Goal: Task Accomplishment & Management: Use online tool/utility

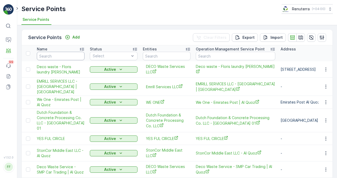
click at [76, 55] on input "text" at bounding box center [61, 56] width 48 height 8
paste input "INTERVET VETERINARY CLINIC L.L.C"
type input "INTERVET VETERINARY CLINIC L.L.C"
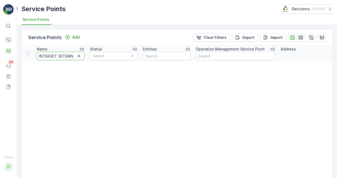
scroll to position [0, 74]
drag, startPoint x: 57, startPoint y: 56, endPoint x: 133, endPoint y: 62, distance: 75.7
type input "INTERVET"
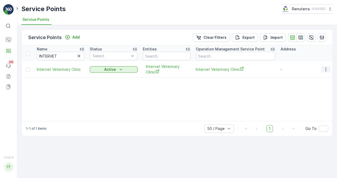
click at [324, 68] on icon "button" at bounding box center [325, 69] width 5 height 5
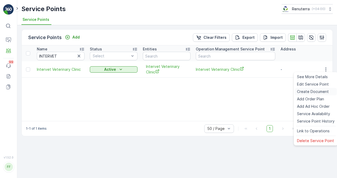
click at [317, 92] on span "Create Document" at bounding box center [313, 91] width 32 height 5
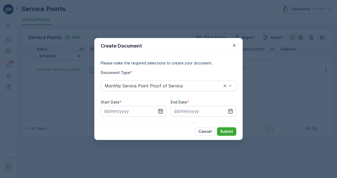
click at [158, 111] on icon "button" at bounding box center [160, 111] width 4 height 5
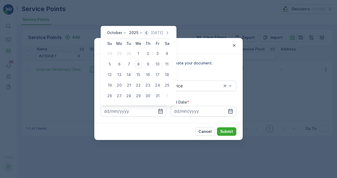
click at [146, 32] on icon "button" at bounding box center [145, 32] width 5 height 5
click at [122, 55] on div "1" at bounding box center [119, 53] width 8 height 8
type input "01.09.2025"
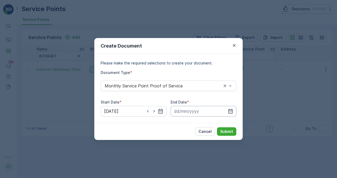
click at [233, 111] on input at bounding box center [203, 111] width 66 height 11
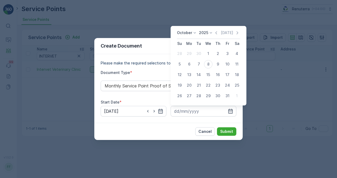
drag, startPoint x: 217, startPoint y: 33, endPoint x: 219, endPoint y: 37, distance: 4.0
click at [217, 33] on icon "button" at bounding box center [215, 32] width 5 height 5
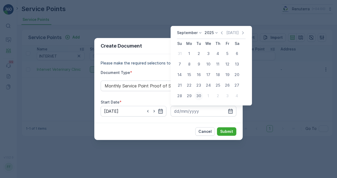
click at [198, 94] on div "30" at bounding box center [198, 96] width 8 height 8
type input "30.09.2025"
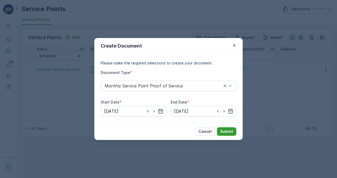
click at [230, 131] on p "Submit" at bounding box center [226, 131] width 13 height 5
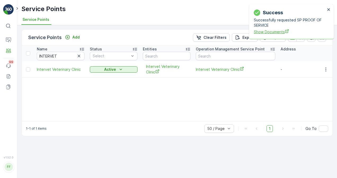
click at [266, 31] on span "Show Documents" at bounding box center [288, 32] width 71 height 6
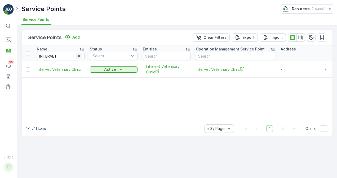
click at [77, 57] on icon "button" at bounding box center [78, 55] width 5 height 5
paste input "Bayan Al Madina"
type input "Bayan Al Madina"
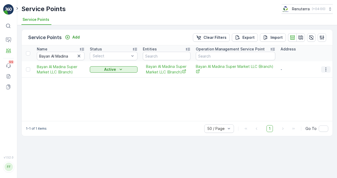
click at [326, 69] on icon "button" at bounding box center [325, 69] width 5 height 5
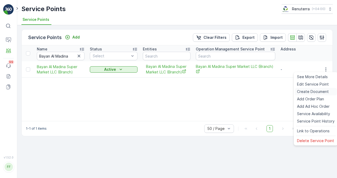
click at [315, 92] on span "Create Document" at bounding box center [313, 91] width 32 height 5
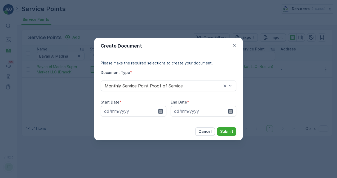
click at [163, 110] on div at bounding box center [134, 111] width 66 height 11
click at [158, 108] on input at bounding box center [134, 111] width 66 height 11
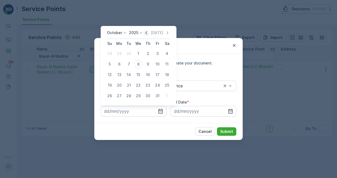
click at [146, 33] on icon "button" at bounding box center [145, 32] width 5 height 5
click at [119, 55] on div "1" at bounding box center [119, 53] width 8 height 8
type input "01.09.2025"
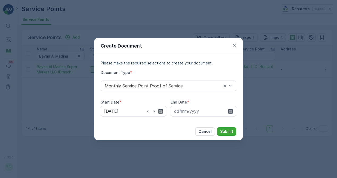
click at [229, 111] on icon "button" at bounding box center [230, 111] width 5 height 5
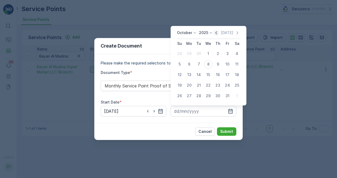
click at [215, 35] on icon "button" at bounding box center [215, 32] width 5 height 5
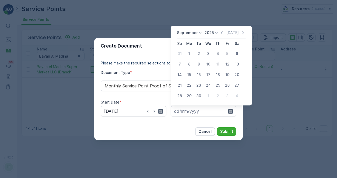
click at [200, 96] on div "30" at bounding box center [198, 96] width 8 height 8
type input "30.09.2025"
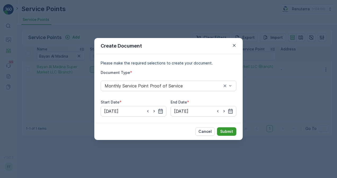
click at [227, 133] on p "Submit" at bounding box center [226, 131] width 13 height 5
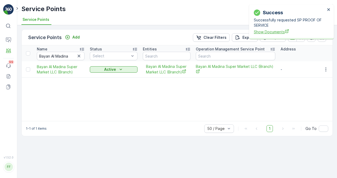
click at [275, 31] on span "Show Documents" at bounding box center [288, 32] width 71 height 6
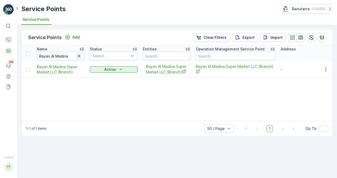
click at [79, 55] on icon "button" at bounding box center [79, 56] width 3 height 3
paste input "BAWABAT AL WARQA CAFETERIA AND RESTAURANT"
type input "BAWABAT AL WARQA CAFETERIA AND RESTAURANT"
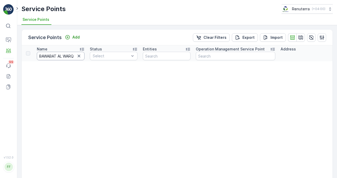
scroll to position [0, 107]
drag, startPoint x: 81, startPoint y: 59, endPoint x: 190, endPoint y: 57, distance: 108.8
type input "BAWABAT"
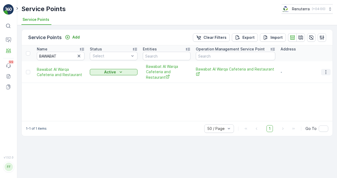
click at [326, 72] on icon "button" at bounding box center [325, 72] width 5 height 5
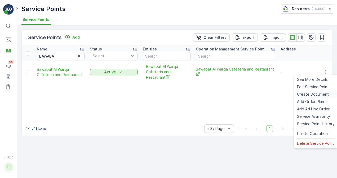
click at [319, 94] on span "Create Document" at bounding box center [313, 94] width 32 height 5
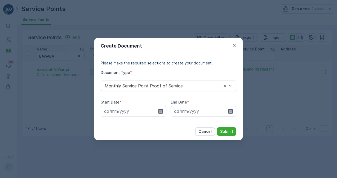
click at [161, 109] on icon "button" at bounding box center [160, 111] width 4 height 5
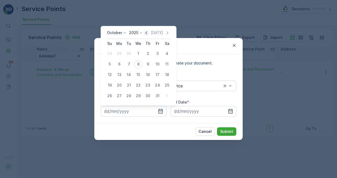
click at [148, 33] on icon "button" at bounding box center [145, 32] width 5 height 5
click at [121, 53] on div "1" at bounding box center [119, 53] width 8 height 8
type input "01.09.2025"
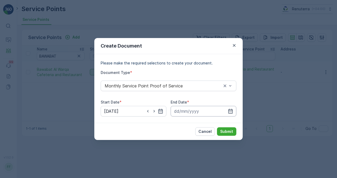
click at [235, 109] on input at bounding box center [203, 111] width 66 height 11
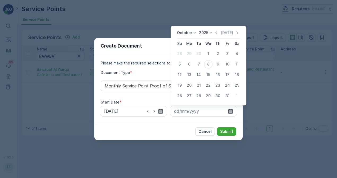
click at [220, 33] on div "Today" at bounding box center [226, 32] width 26 height 5
click at [218, 32] on icon "button" at bounding box center [215, 32] width 5 height 5
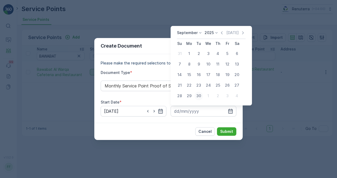
click at [199, 96] on div "30" at bounding box center [198, 96] width 8 height 8
type input "30.09.2025"
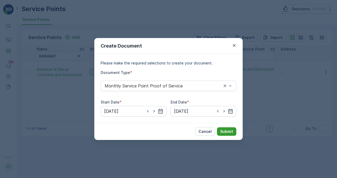
click at [223, 132] on p "Submit" at bounding box center [226, 131] width 13 height 5
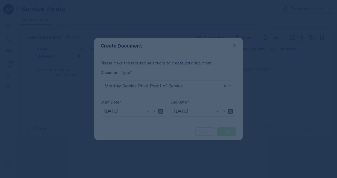
drag, startPoint x: 99, startPoint y: 97, endPoint x: 84, endPoint y: 98, distance: 15.1
click at [84, 98] on div at bounding box center [168, 89] width 337 height 178
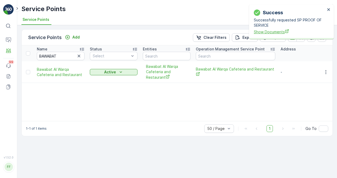
click at [264, 32] on span "Show Documents" at bounding box center [288, 32] width 71 height 6
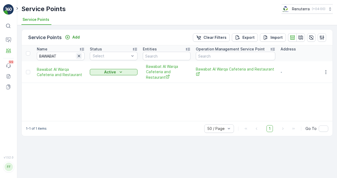
click at [78, 55] on icon "button" at bounding box center [78, 55] width 5 height 5
paste input "BEACH PARK PLAZA CENTRE L.L.C"
type input "BEACH PARK PLAZA CENTRE L.L.C"
click at [73, 56] on input "BEACH PARK PLAZA CENTRE L.L.C" at bounding box center [61, 56] width 48 height 8
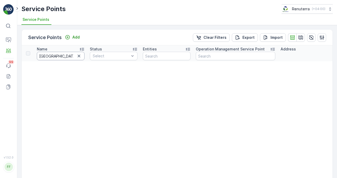
scroll to position [0, 74]
drag, startPoint x: 64, startPoint y: 57, endPoint x: 285, endPoint y: 60, distance: 221.8
type input "BEACH PARK"
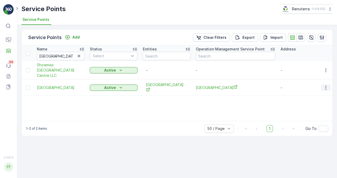
click at [325, 87] on icon "button" at bounding box center [325, 87] width 5 height 5
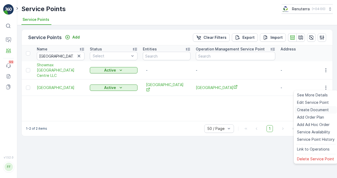
click at [311, 107] on span "Create Document" at bounding box center [313, 109] width 32 height 5
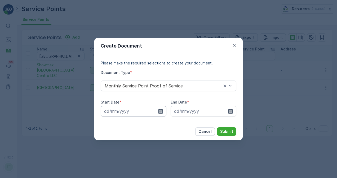
click at [160, 108] on input at bounding box center [134, 111] width 66 height 11
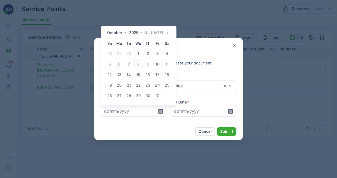
click at [145, 34] on icon "button" at bounding box center [145, 32] width 5 height 5
click at [117, 55] on div "1" at bounding box center [119, 53] width 8 height 8
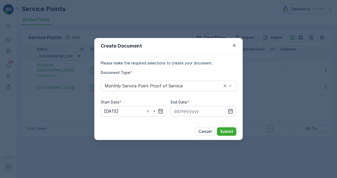
type input "01.09.2025"
click at [226, 110] on input at bounding box center [203, 111] width 66 height 11
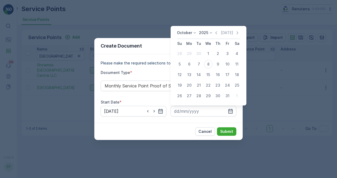
click at [215, 30] on div "October 2025 Today Su Mo Tu We Th Fr Sa 28 29 30 1 2 3 4 5 6 7 8 9 10 11 12 13 …" at bounding box center [208, 66] width 76 height 80
click at [217, 34] on icon "button" at bounding box center [216, 32] width 2 height 3
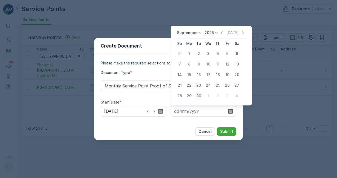
click at [199, 96] on div "30" at bounding box center [198, 96] width 8 height 8
type input "30.09.2025"
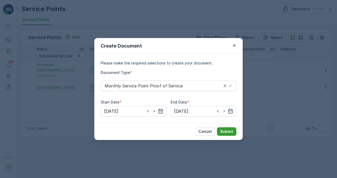
click at [223, 132] on p "Submit" at bounding box center [226, 131] width 13 height 5
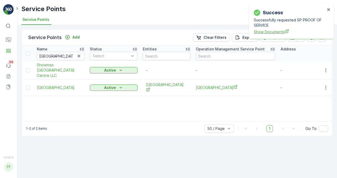
click at [274, 33] on span "Show Documents" at bounding box center [288, 32] width 71 height 6
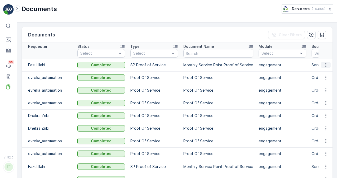
click at [327, 63] on button "button" at bounding box center [326, 65] width 10 height 6
click at [328, 72] on span "See Details" at bounding box center [324, 72] width 20 height 5
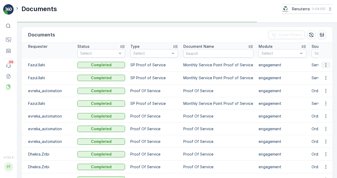
click at [325, 65] on icon "button" at bounding box center [325, 64] width 5 height 5
click at [323, 73] on span "See Details" at bounding box center [324, 72] width 20 height 5
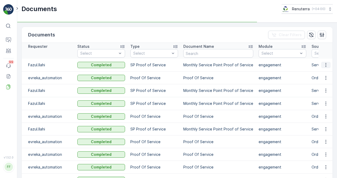
click at [321, 64] on button "button" at bounding box center [326, 65] width 10 height 6
click at [323, 65] on icon "button" at bounding box center [325, 64] width 5 height 5
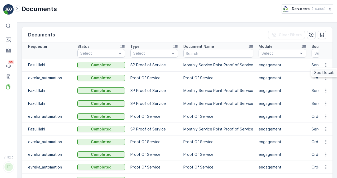
click at [324, 73] on span "See Details" at bounding box center [324, 72] width 20 height 5
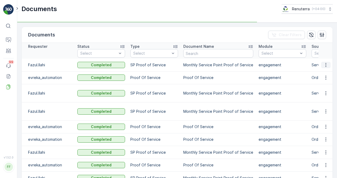
click at [325, 65] on icon "button" at bounding box center [325, 65] width 1 height 4
click at [324, 73] on span "See Details" at bounding box center [324, 72] width 20 height 5
